Goal: Task Accomplishment & Management: Manage account settings

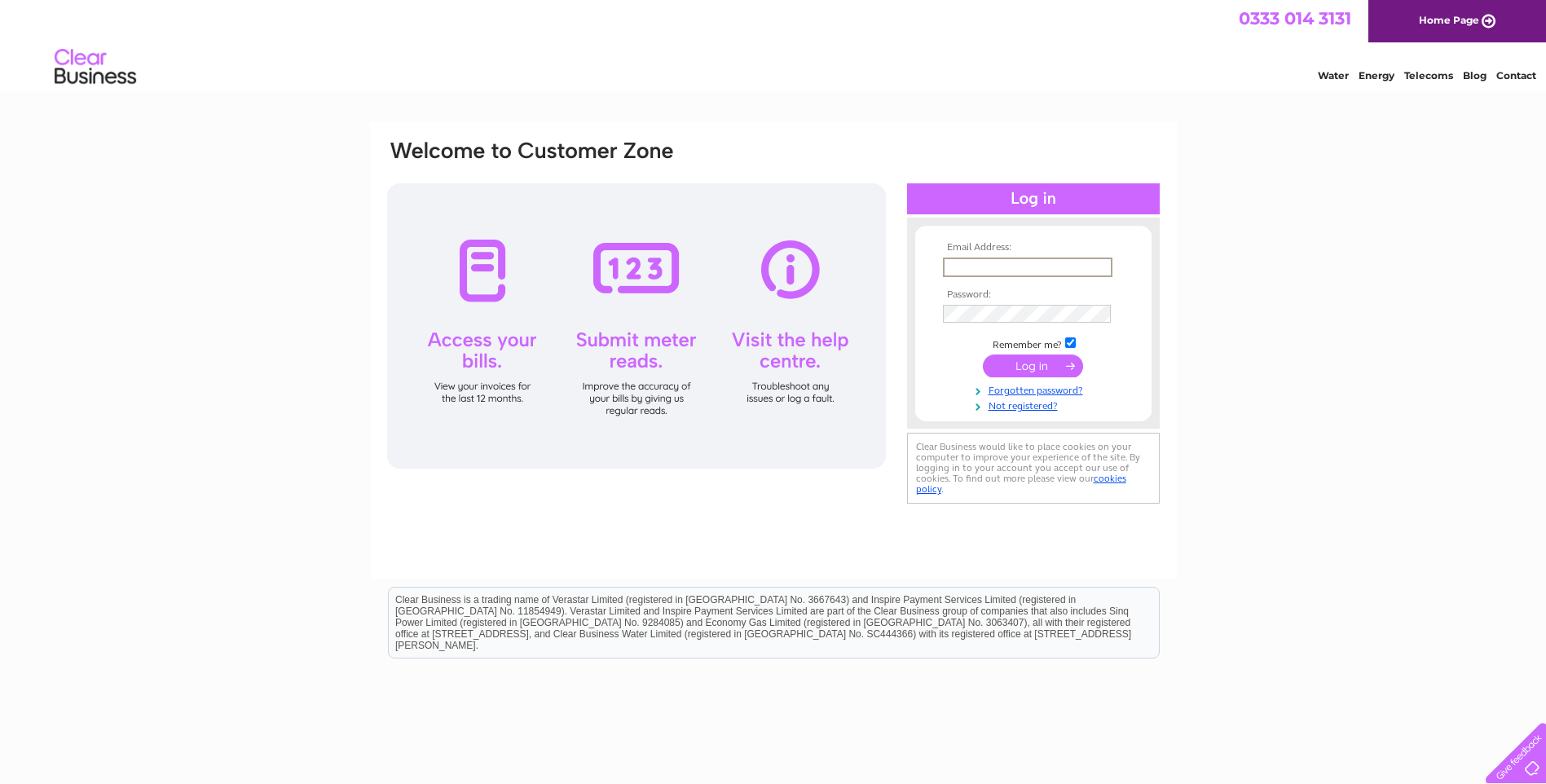
click at [968, 267] on input "text" at bounding box center [1027, 267] width 169 height 20
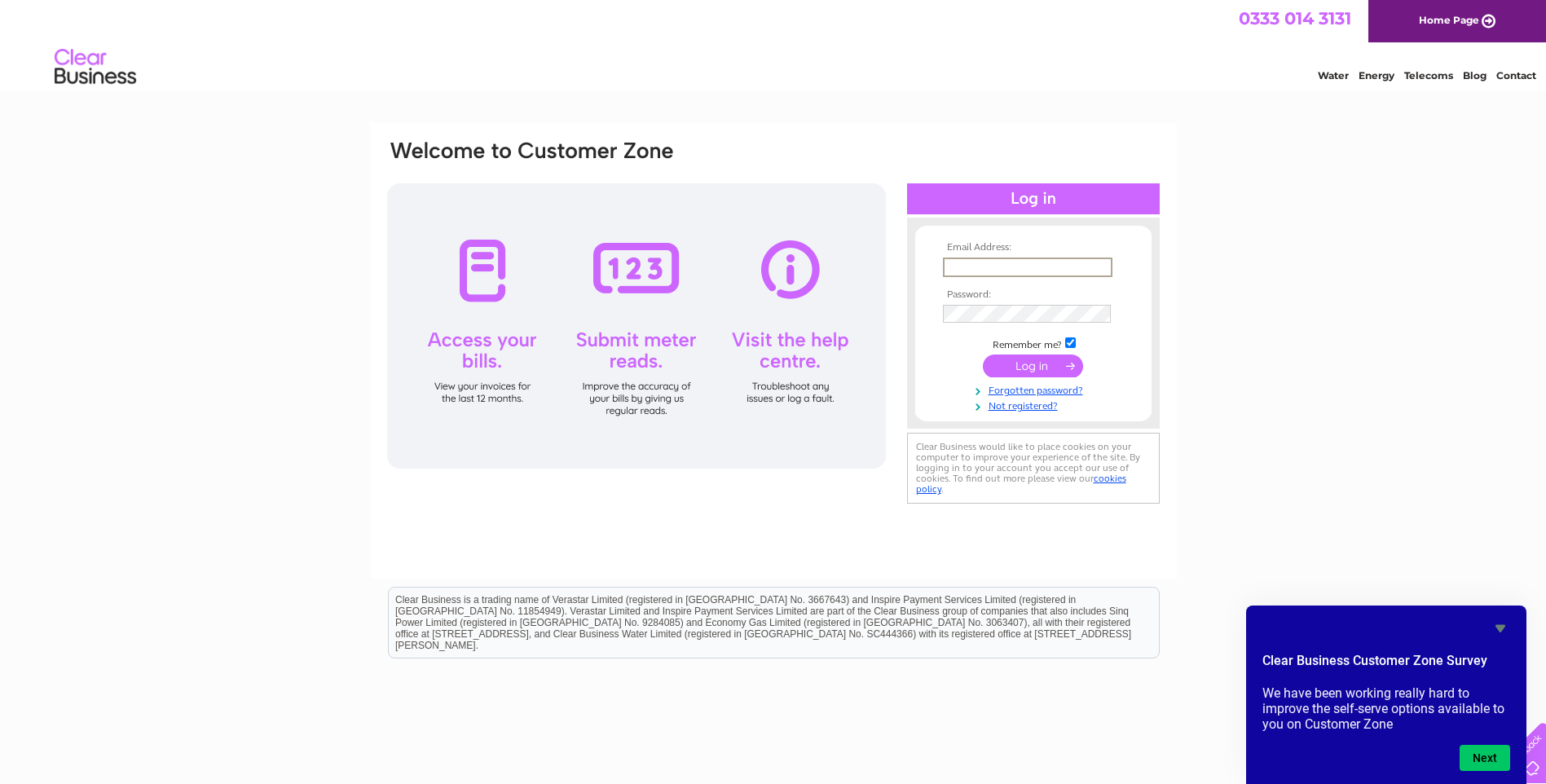
type input "[EMAIL_ADDRESS][DOMAIN_NAME]"
click at [1017, 387] on link "Forgotten password?" at bounding box center [1035, 387] width 185 height 15
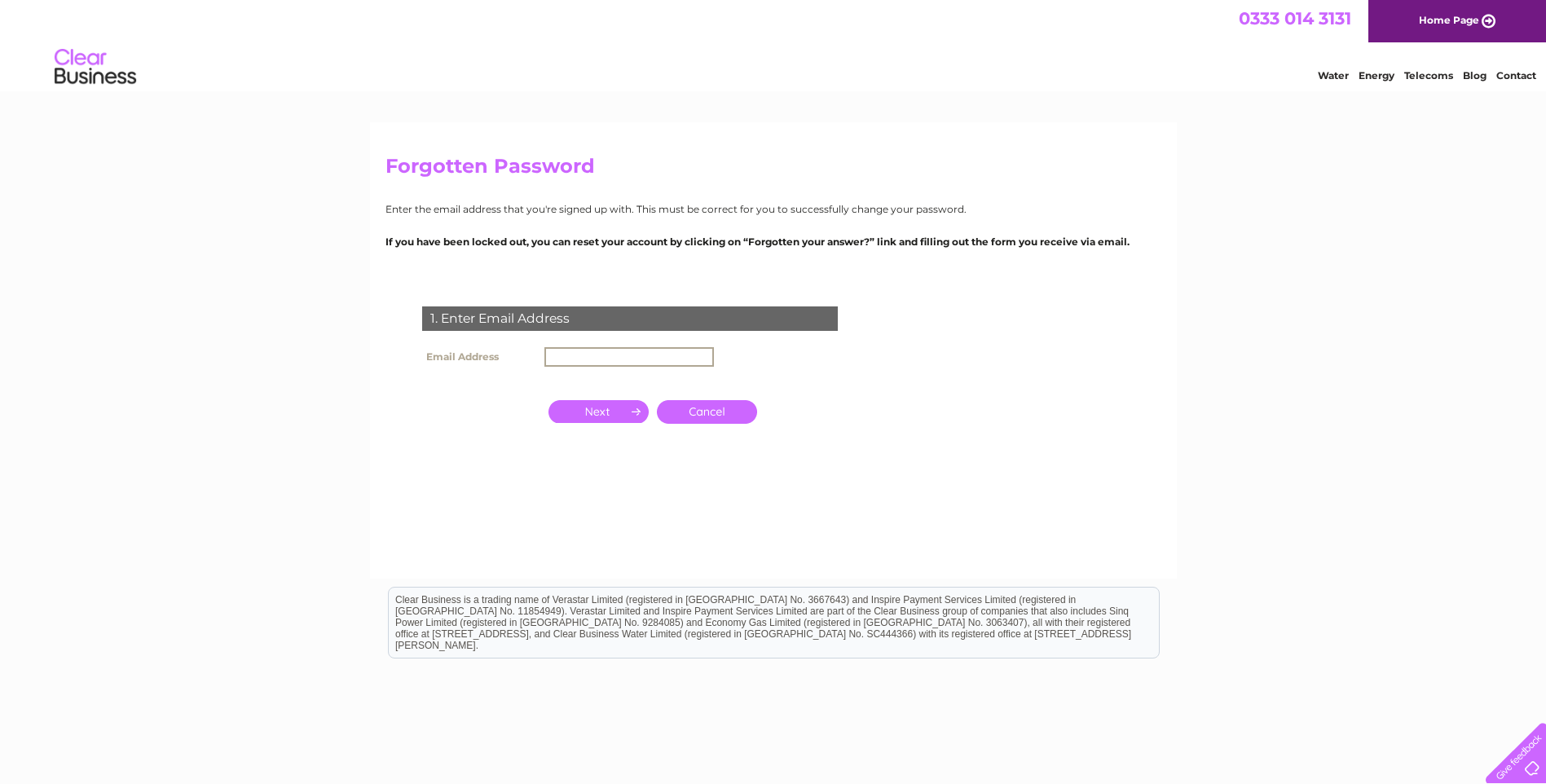
click at [569, 359] on input "text" at bounding box center [629, 357] width 169 height 20
click at [603, 414] on input "button" at bounding box center [598, 412] width 100 height 23
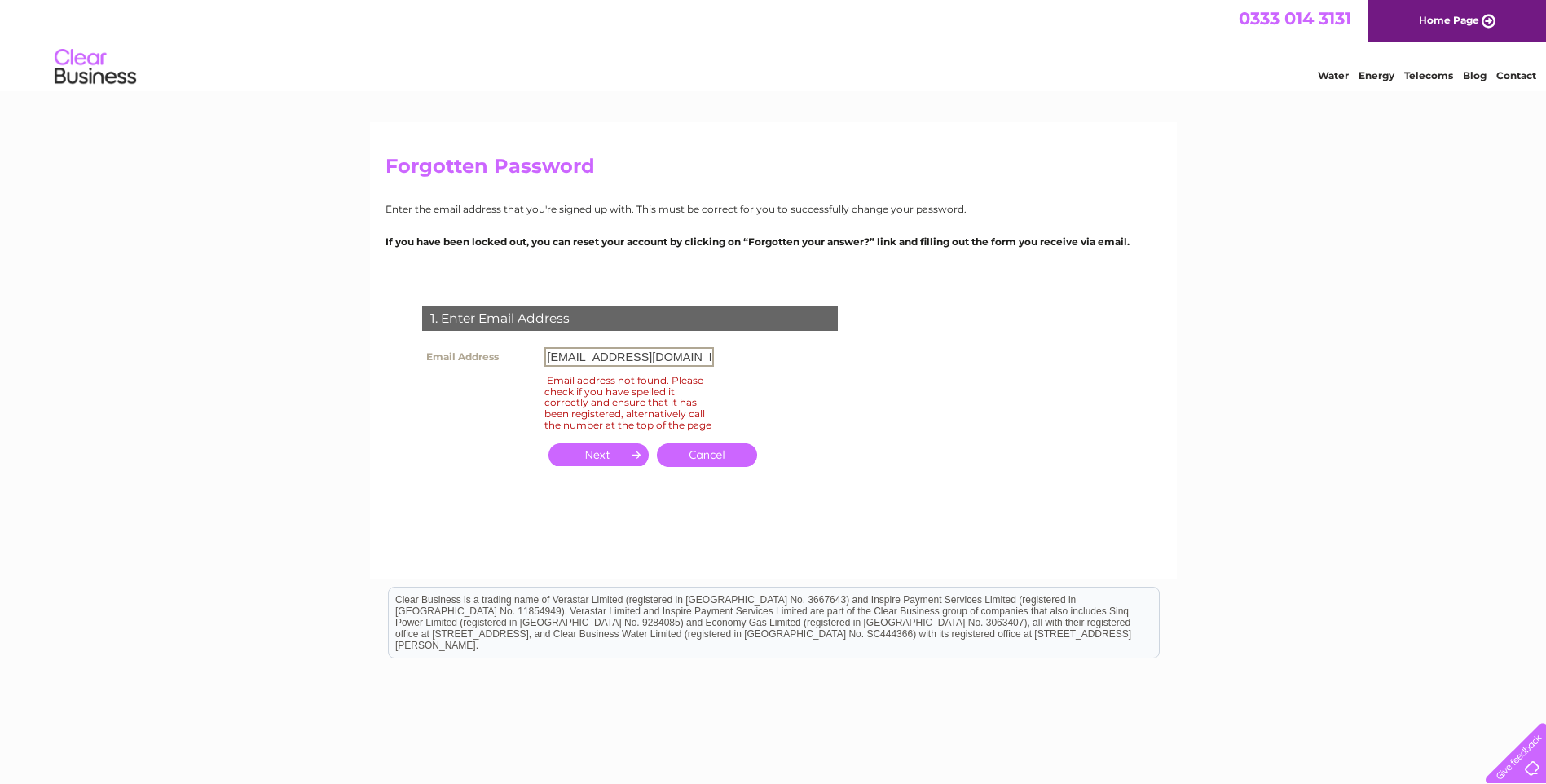
drag, startPoint x: 631, startPoint y: 357, endPoint x: 548, endPoint y: 355, distance: 83.0
click at [548, 355] on input "[EMAIL_ADDRESS][DOMAIN_NAME]" at bounding box center [629, 357] width 169 height 20
type input "a"
type input "scootertechltd@gmail.com"
click at [609, 461] on input "button" at bounding box center [598, 454] width 100 height 23
